Goal: Task Accomplishment & Management: Manage account settings

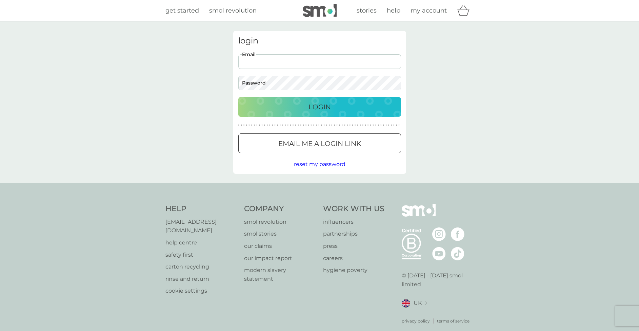
type input "unleashza@yahoo.co.uk"
click at [320, 107] on button "Login" at bounding box center [319, 107] width 163 height 20
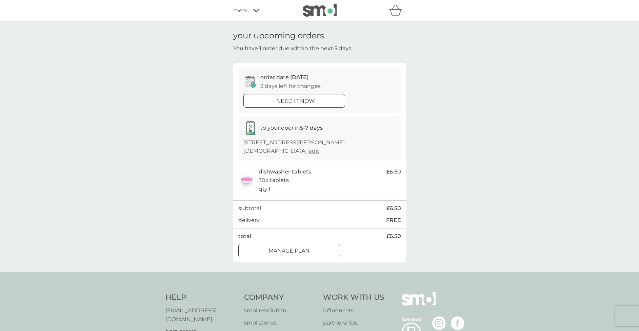
click at [276, 246] on p "Manage plan" at bounding box center [289, 250] width 41 height 9
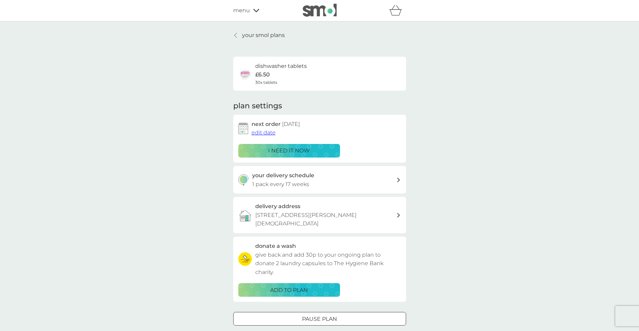
click at [243, 11] on span "menu" at bounding box center [241, 10] width 17 height 9
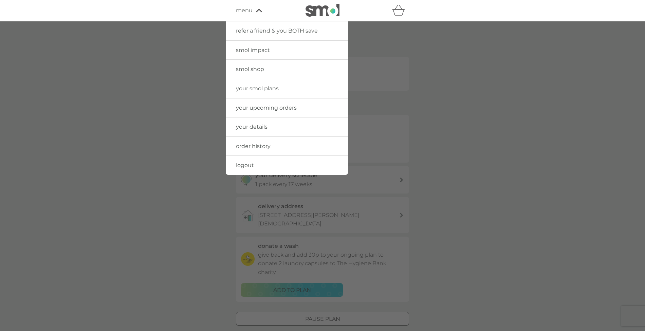
click at [265, 106] on span "your upcoming orders" at bounding box center [266, 107] width 61 height 6
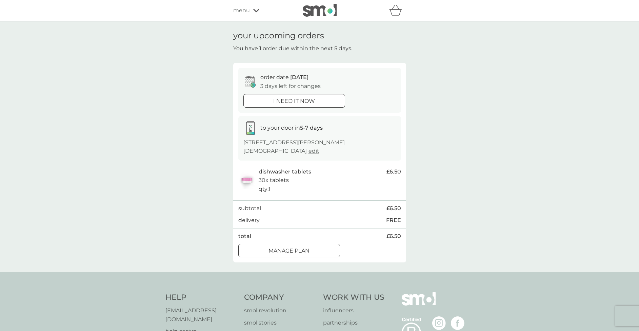
click at [252, 12] on div "menu" at bounding box center [262, 10] width 58 height 9
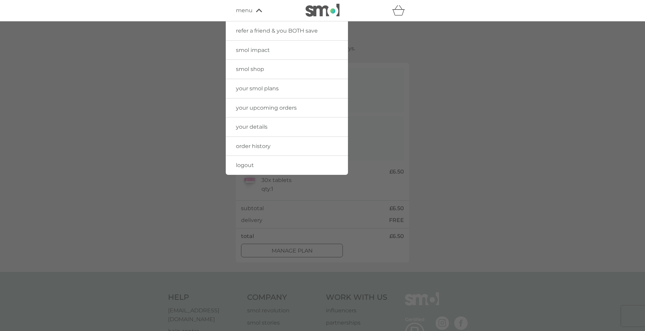
click at [178, 134] on div at bounding box center [322, 186] width 645 height 331
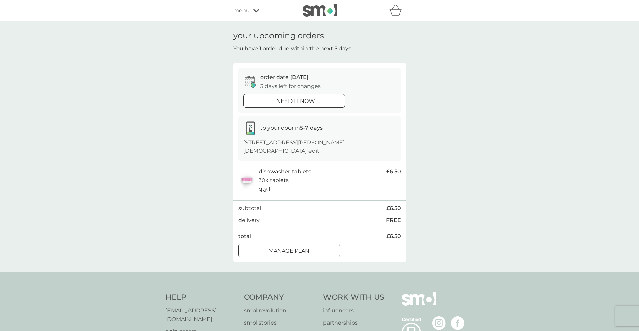
click at [271, 251] on p "Manage plan" at bounding box center [289, 250] width 41 height 9
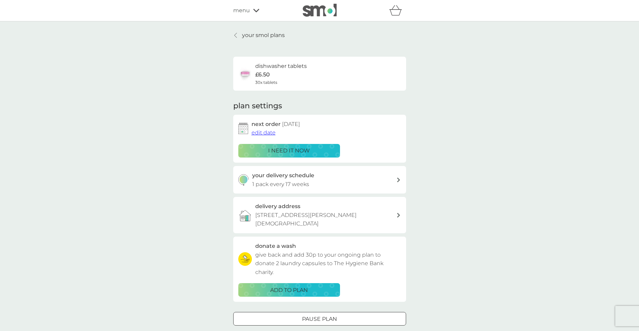
click at [244, 36] on p "your smol plans" at bounding box center [263, 35] width 43 height 9
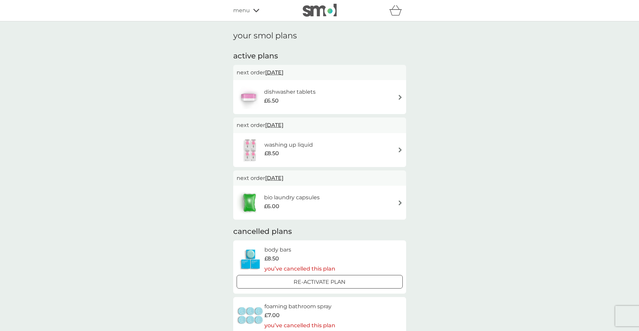
click at [251, 9] on div "menu" at bounding box center [262, 10] width 58 height 9
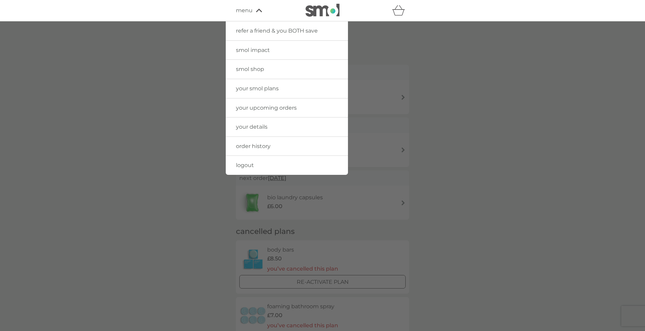
click at [331, 9] on img at bounding box center [322, 10] width 34 height 13
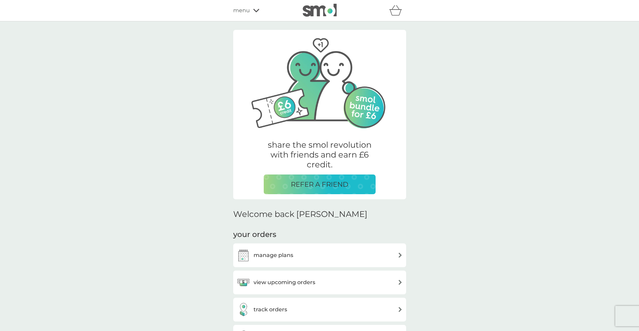
click at [278, 251] on h3 "manage plans" at bounding box center [274, 255] width 40 height 9
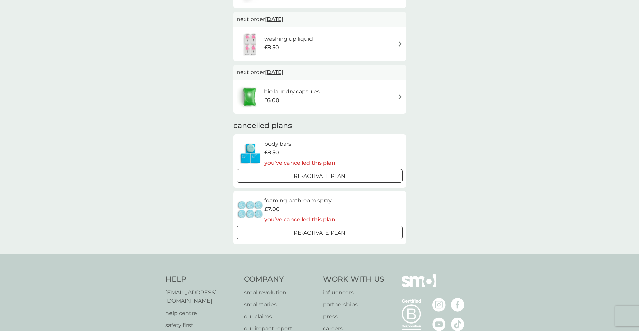
scroll to position [42, 0]
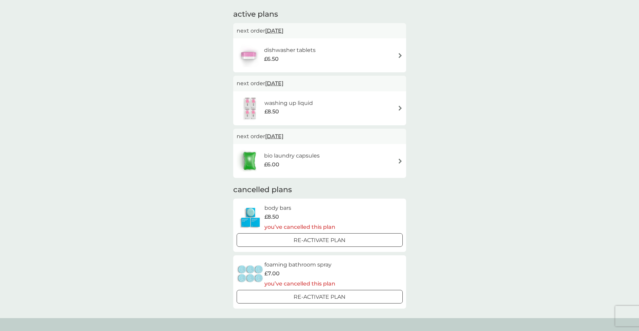
click at [284, 81] on span "[DATE]" at bounding box center [274, 83] width 18 height 13
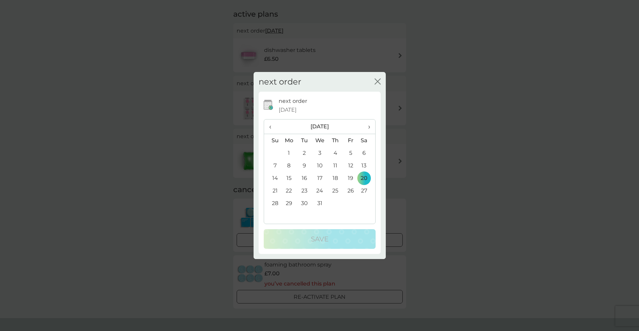
click at [367, 126] on span "›" at bounding box center [366, 126] width 7 height 14
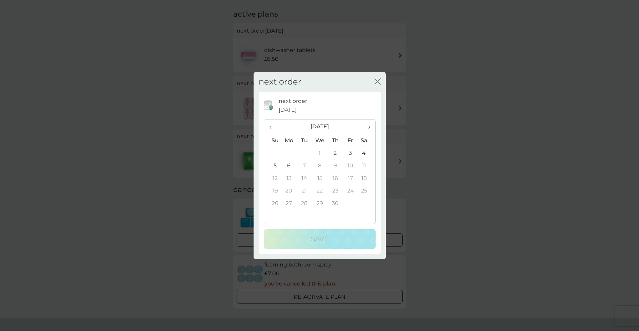
click at [367, 126] on span "›" at bounding box center [366, 126] width 7 height 14
click at [272, 125] on span "‹" at bounding box center [272, 126] width 7 height 14
click at [289, 165] on td "6" at bounding box center [290, 165] width 16 height 13
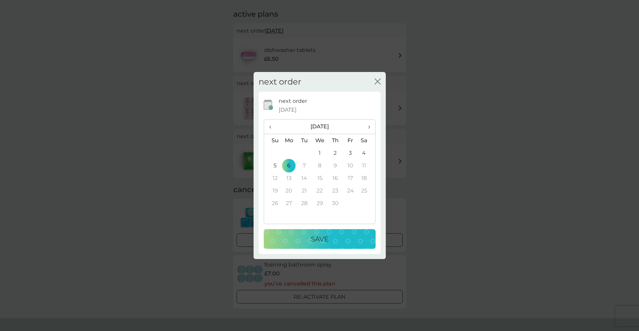
click at [309, 233] on button "Save" at bounding box center [320, 239] width 112 height 20
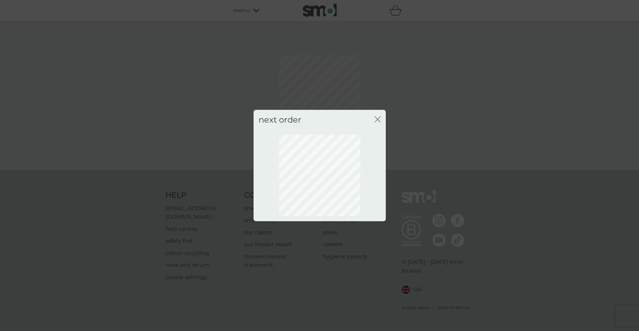
scroll to position [0, 0]
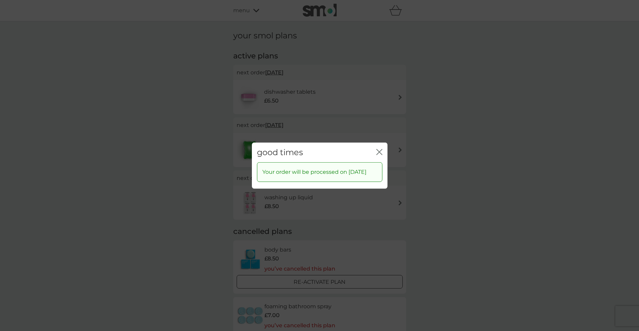
click at [381, 149] on icon "close" at bounding box center [380, 152] width 6 height 6
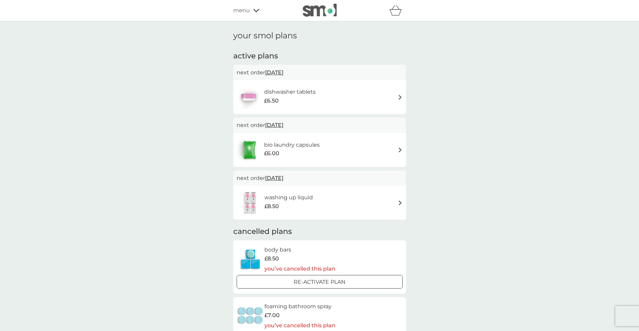
click at [284, 124] on span "[DATE]" at bounding box center [274, 124] width 18 height 13
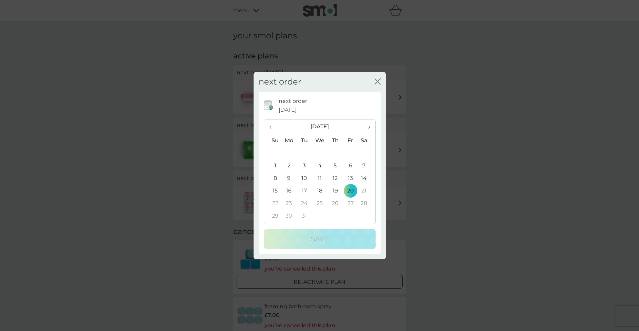
click at [369, 128] on span "›" at bounding box center [366, 126] width 7 height 14
click at [374, 81] on div "next order close" at bounding box center [320, 82] width 132 height 20
click at [377, 81] on icon "close" at bounding box center [378, 81] width 6 height 6
